Goal: Information Seeking & Learning: Understand process/instructions

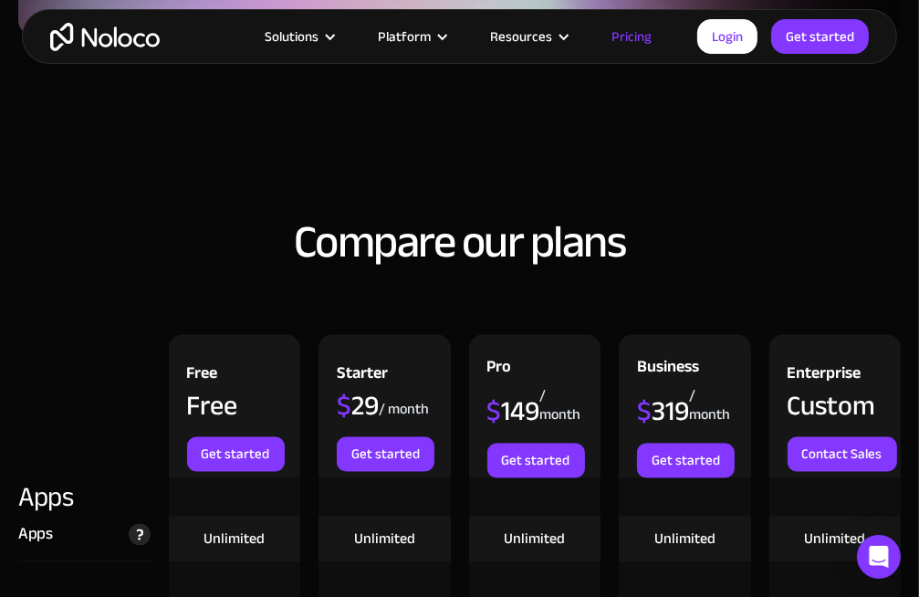
scroll to position [2100, 0]
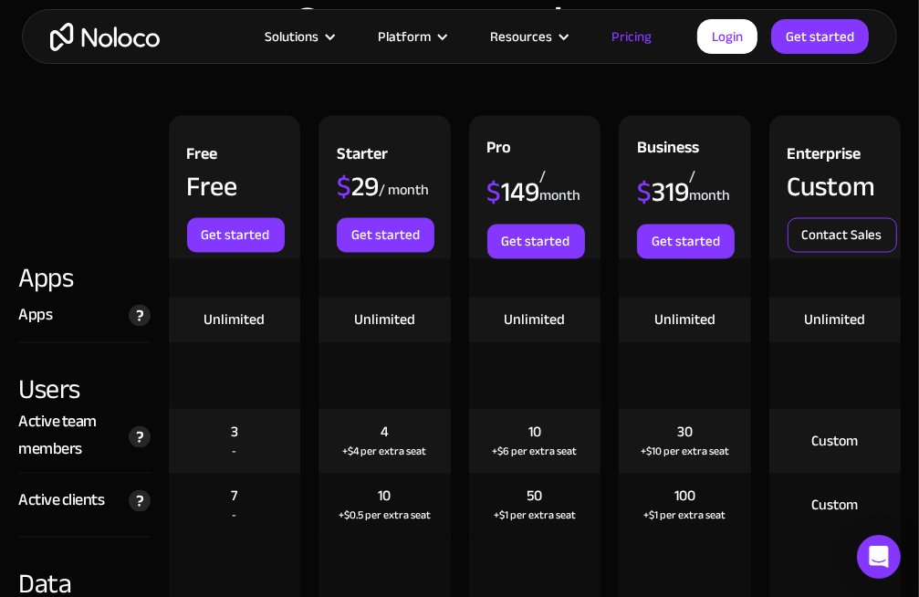
click at [817, 253] on link "Contact Sales" at bounding box center [843, 235] width 110 height 35
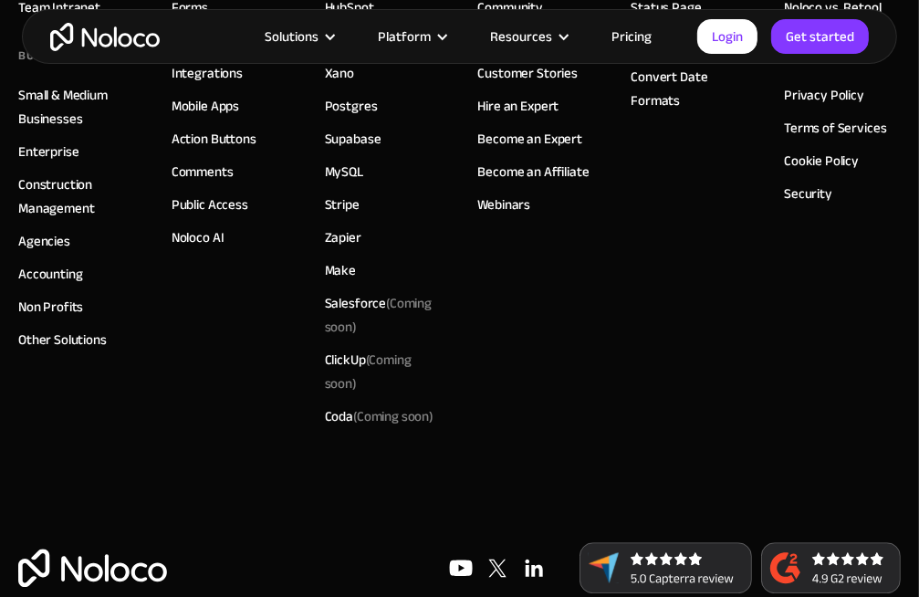
scroll to position [2871, 0]
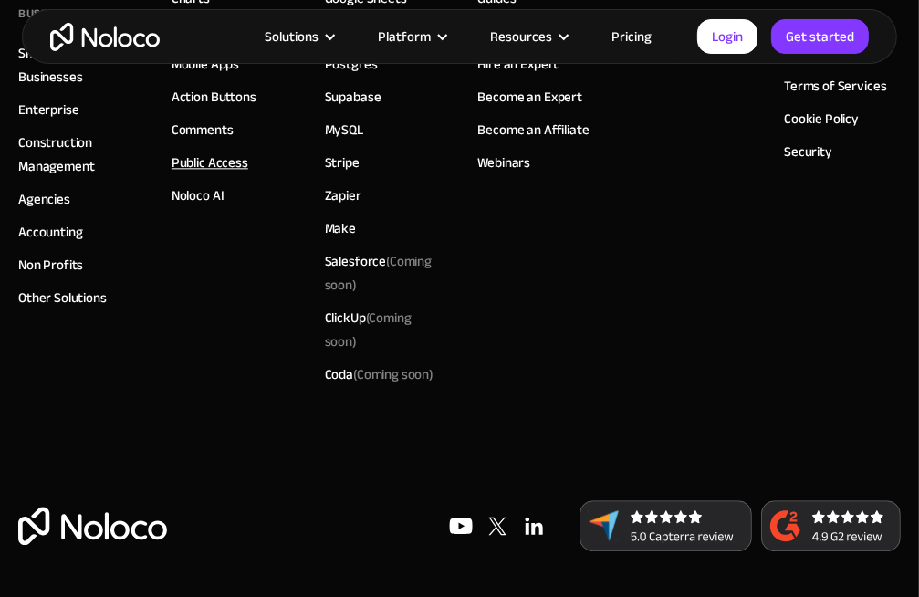
click at [173, 160] on link "Public Access" at bounding box center [210, 163] width 77 height 24
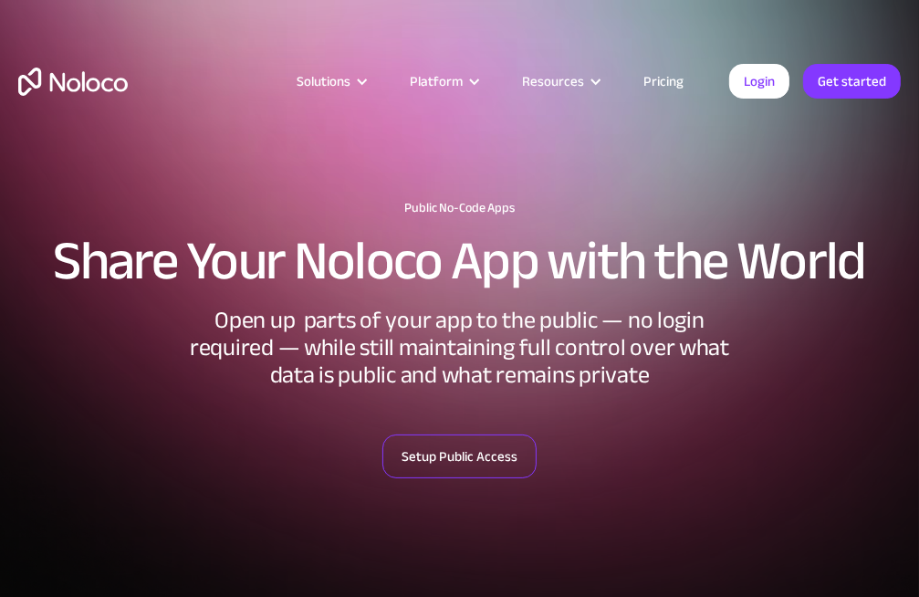
click at [416, 438] on link "Setup Public Access" at bounding box center [460, 457] width 154 height 44
